Goal: Check status: Check status

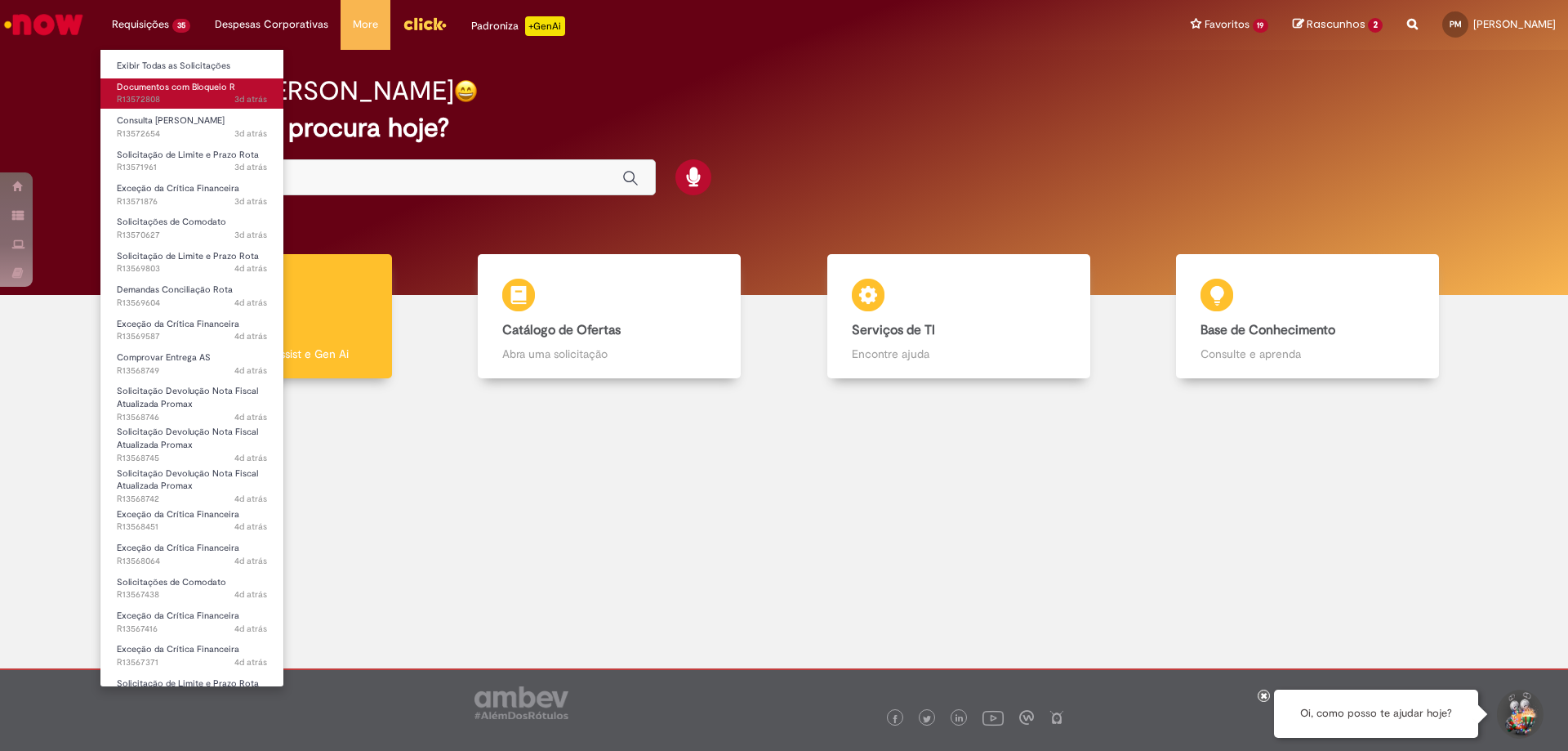
click at [197, 84] on span "Documentos com Bloqueio R" at bounding box center [175, 87] width 118 height 13
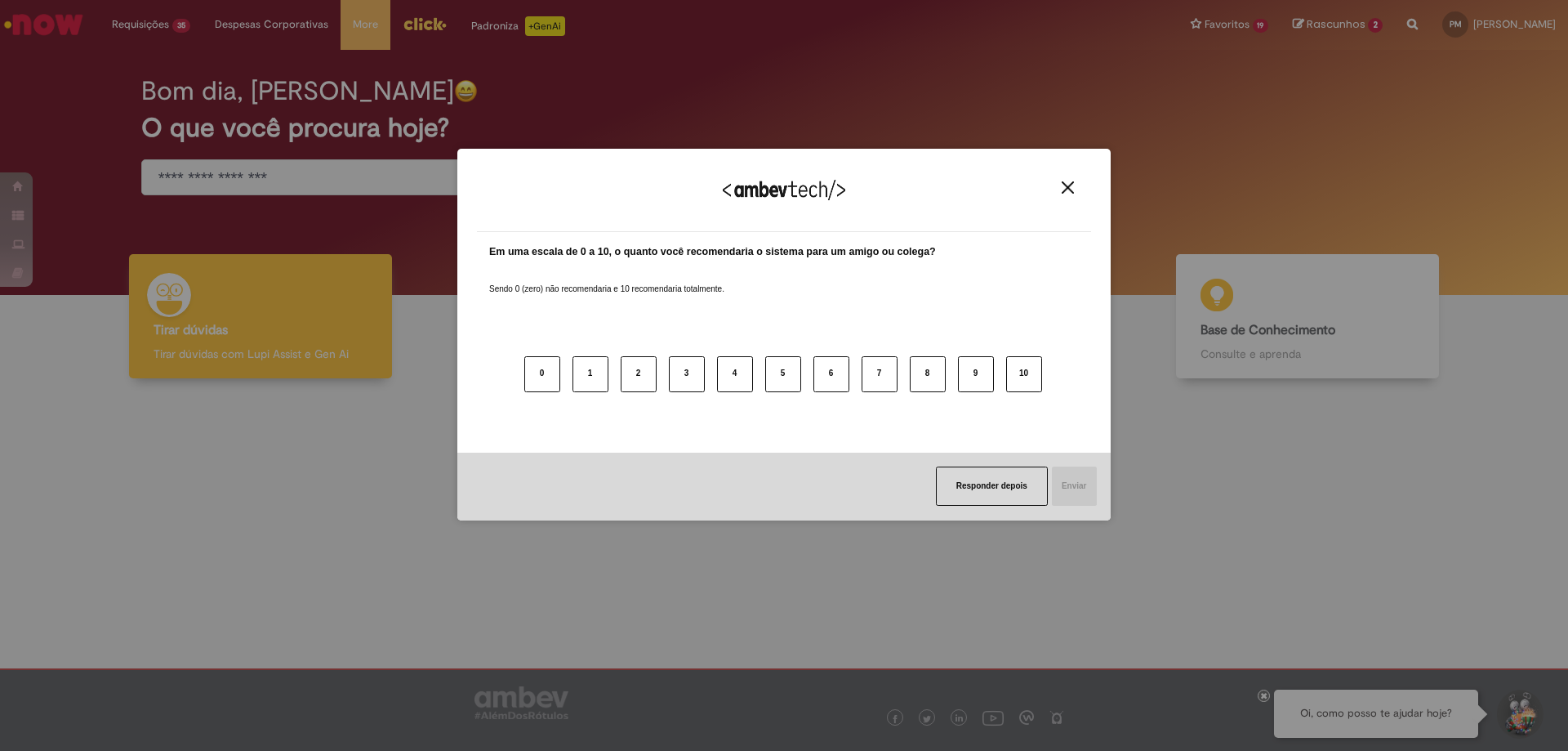
click at [1066, 192] on img "Close" at bounding box center [1068, 188] width 13 height 13
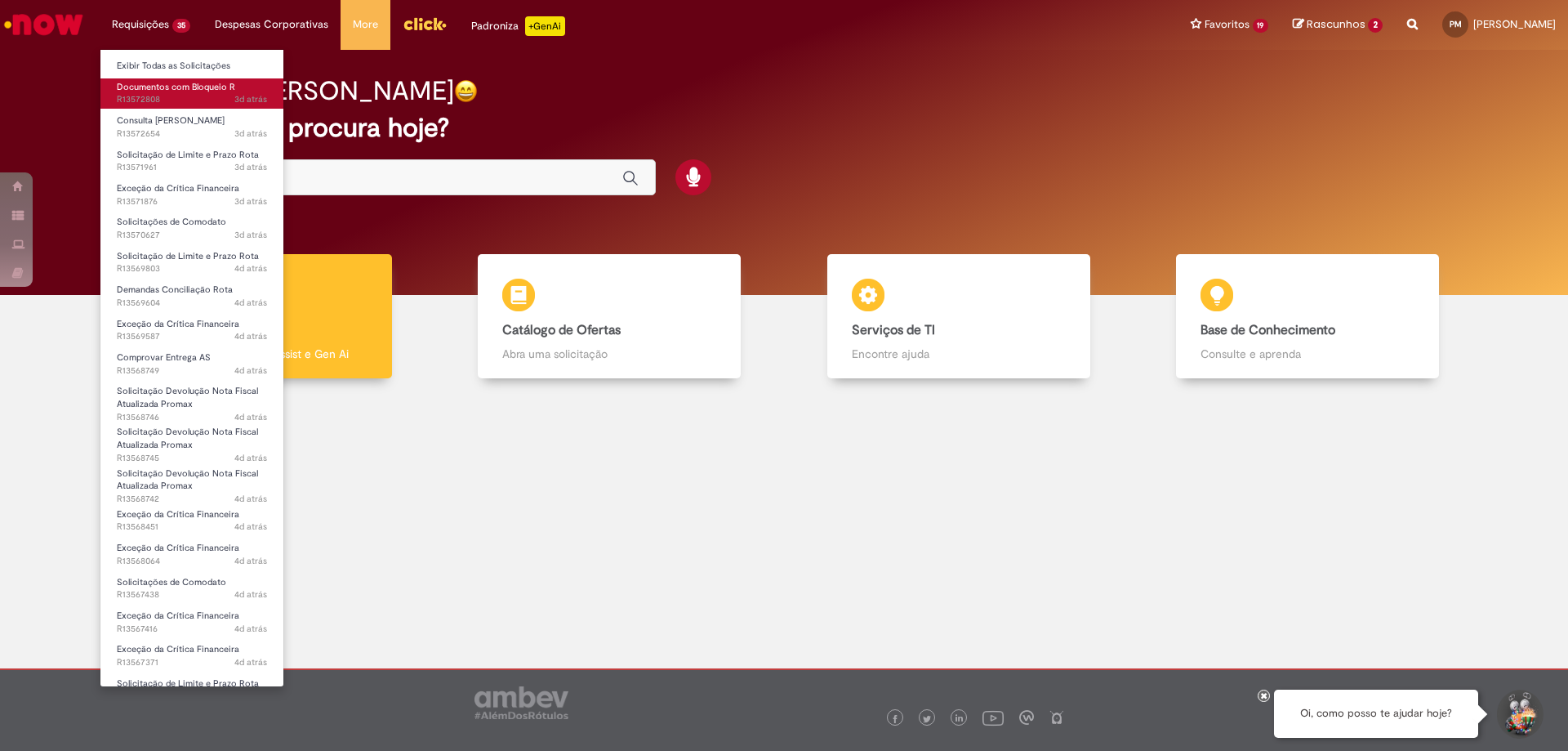
click at [173, 90] on span "Documentos com Bloqueio R" at bounding box center [175, 87] width 118 height 13
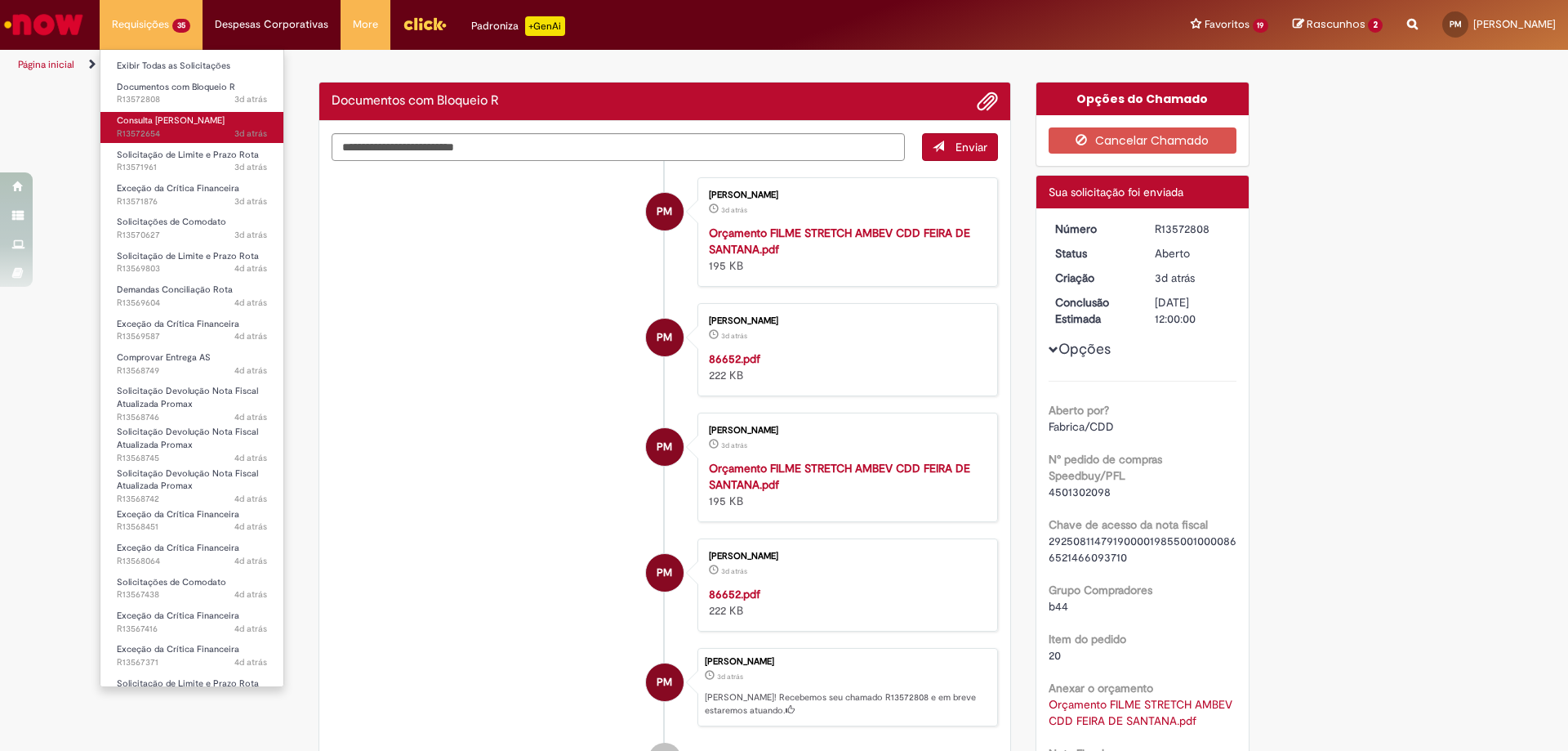
click at [174, 127] on span "3d atrás 3 dias atrás R13572654" at bounding box center [192, 133] width 150 height 13
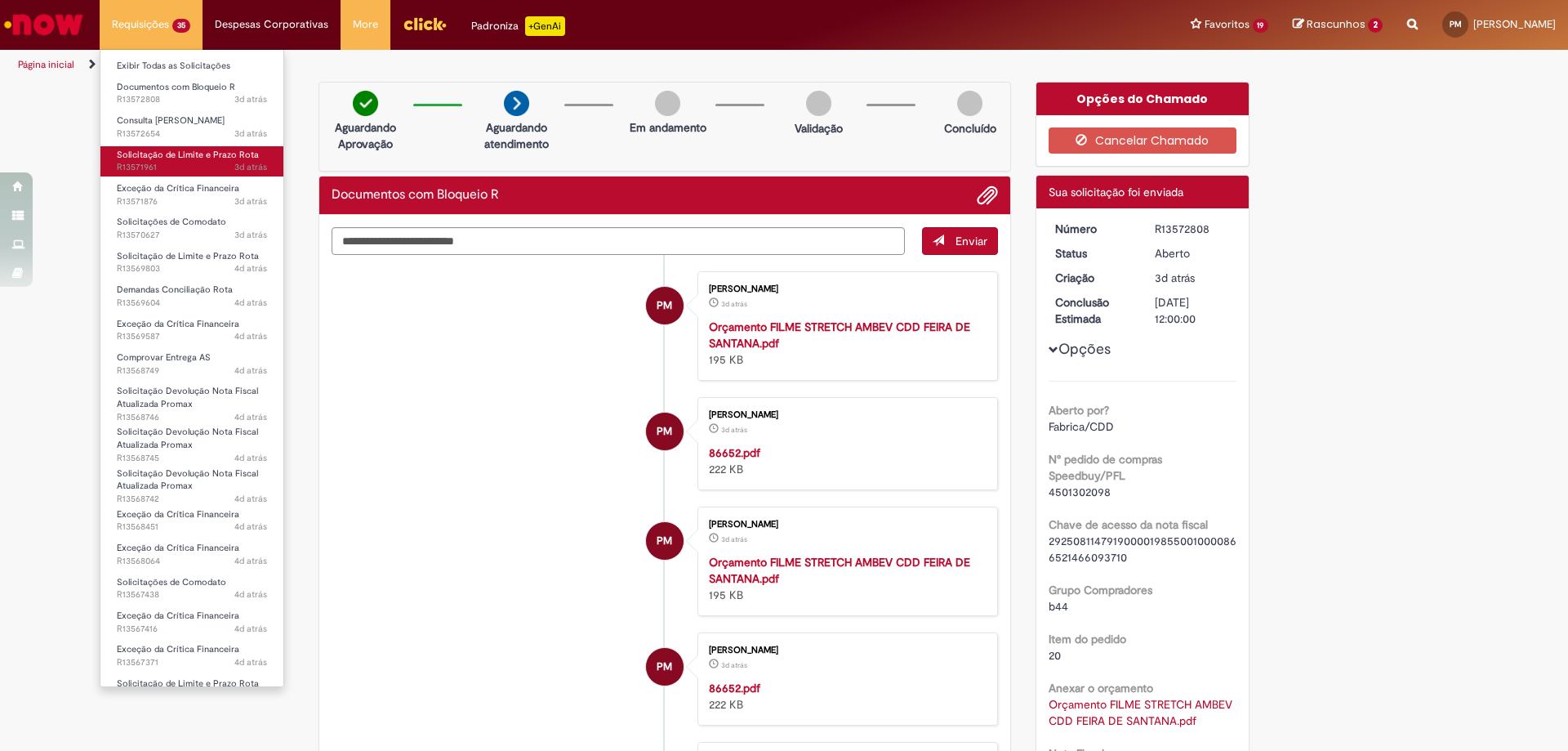
click at [176, 159] on span "Solicitação de Limite e Prazo Rota" at bounding box center [187, 155] width 142 height 13
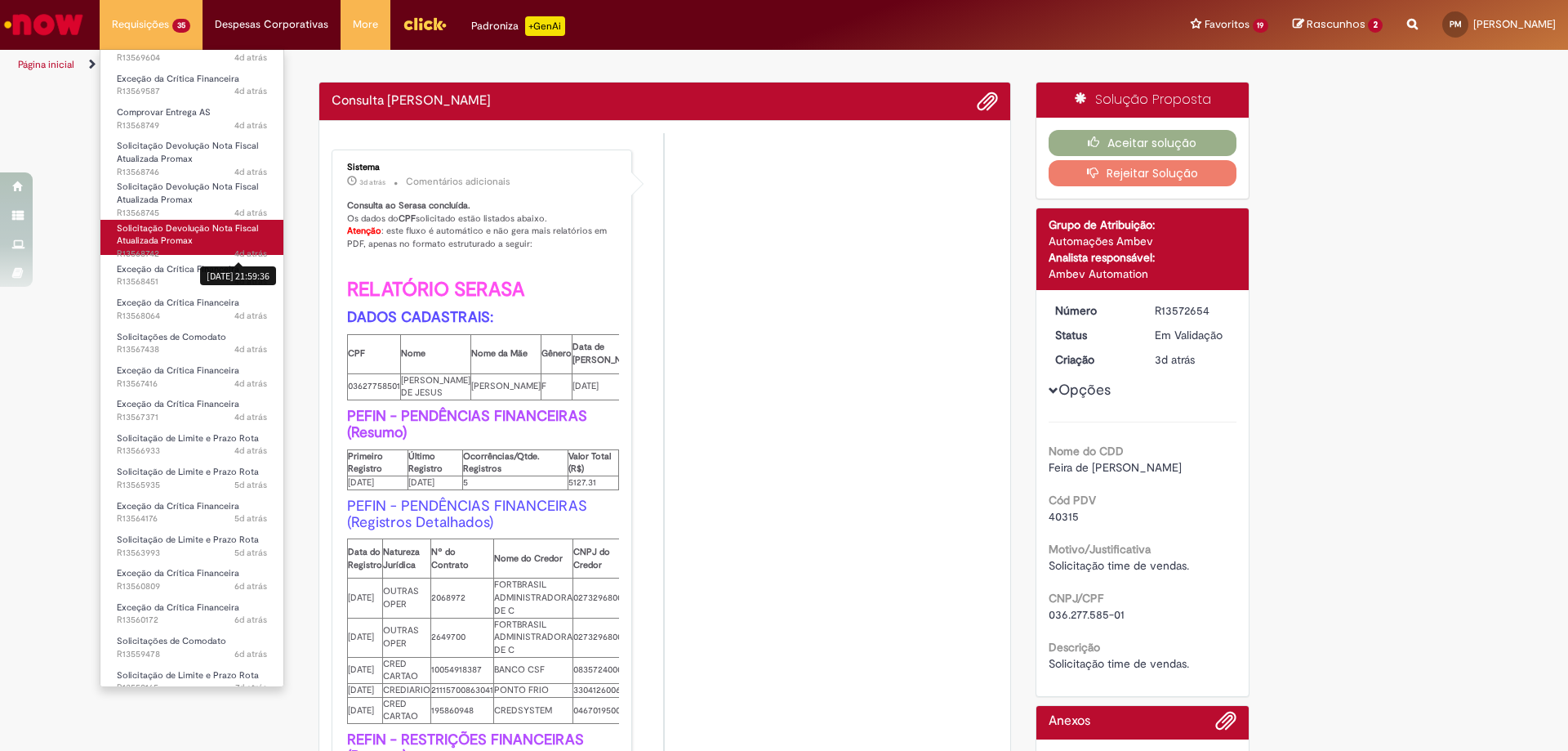
click at [234, 247] on span "4d atrás" at bounding box center [251, 253] width 32 height 13
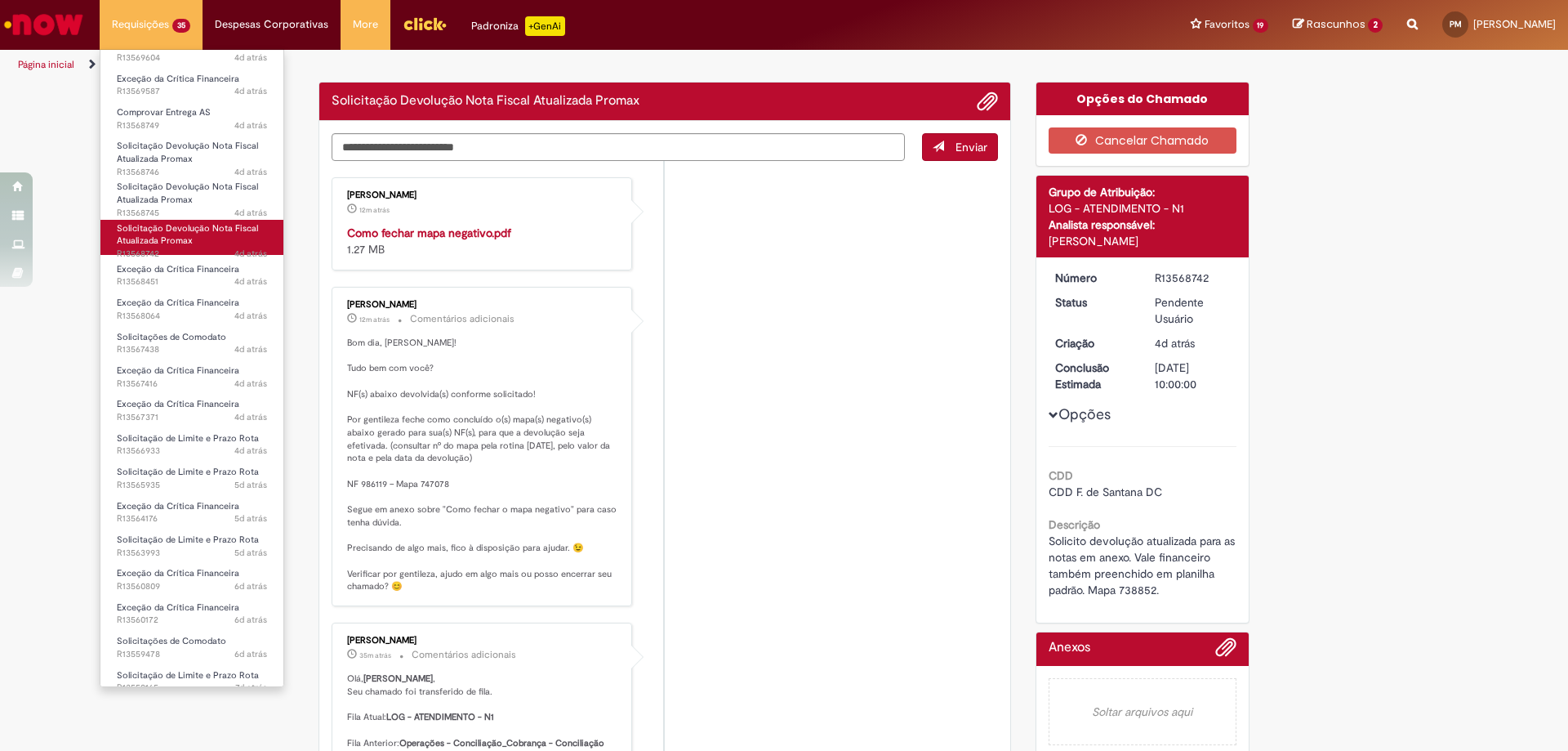
scroll to position [490, 0]
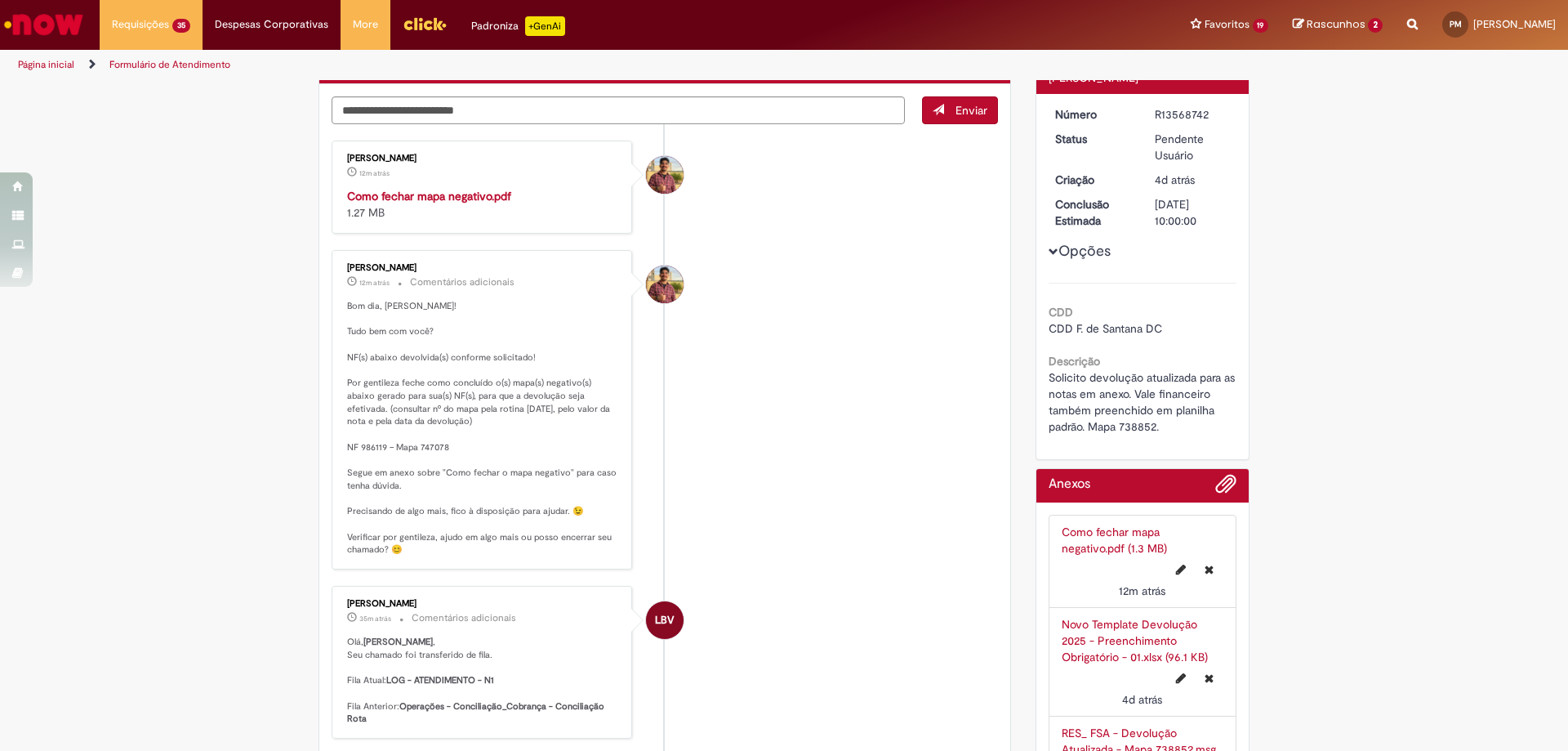
scroll to position [0, 0]
